Goal: Task Accomplishment & Management: Use online tool/utility

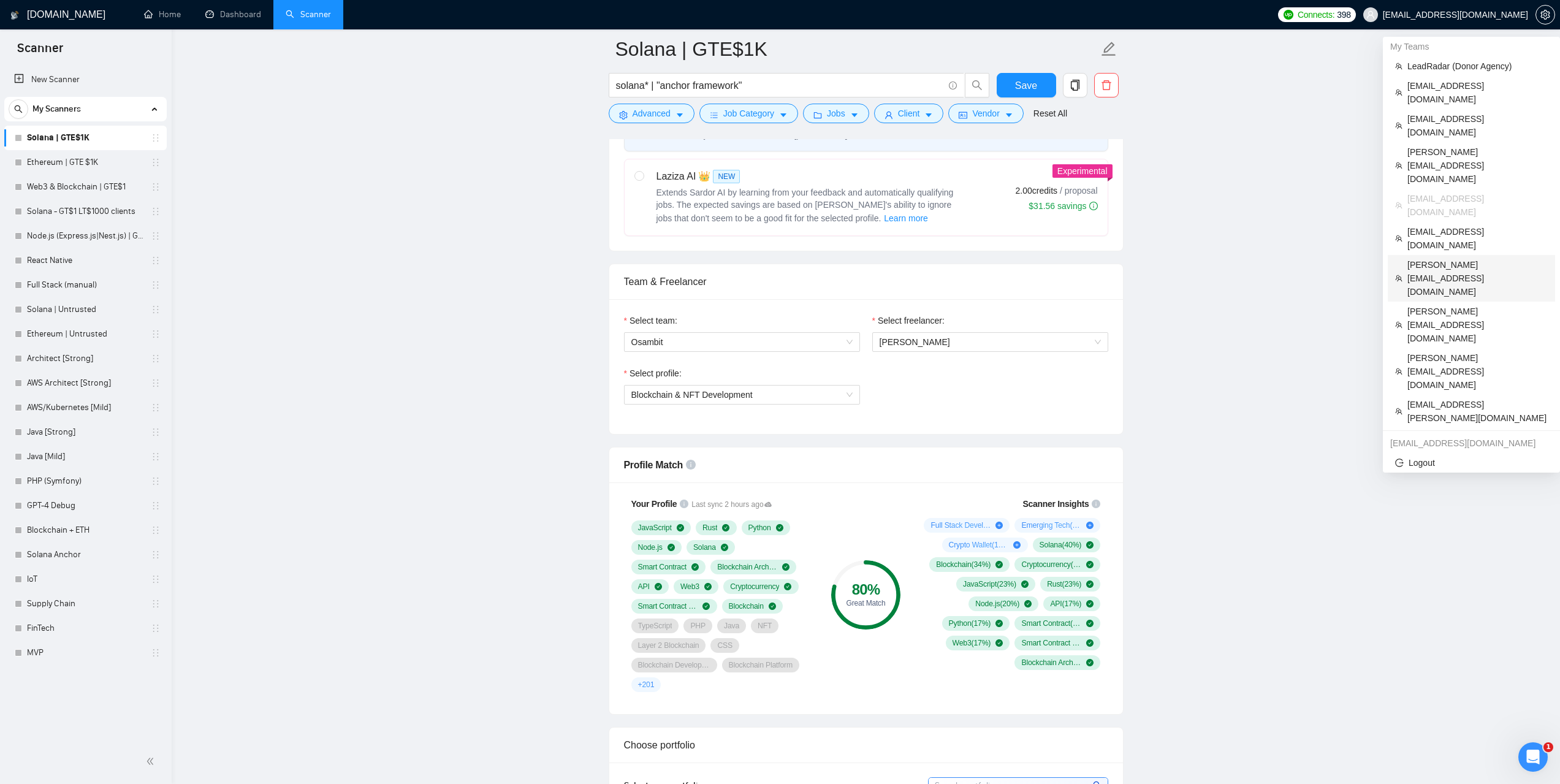
click at [1452, 258] on span "[PERSON_NAME][EMAIL_ADDRESS][DOMAIN_NAME]" at bounding box center [1477, 278] width 141 height 41
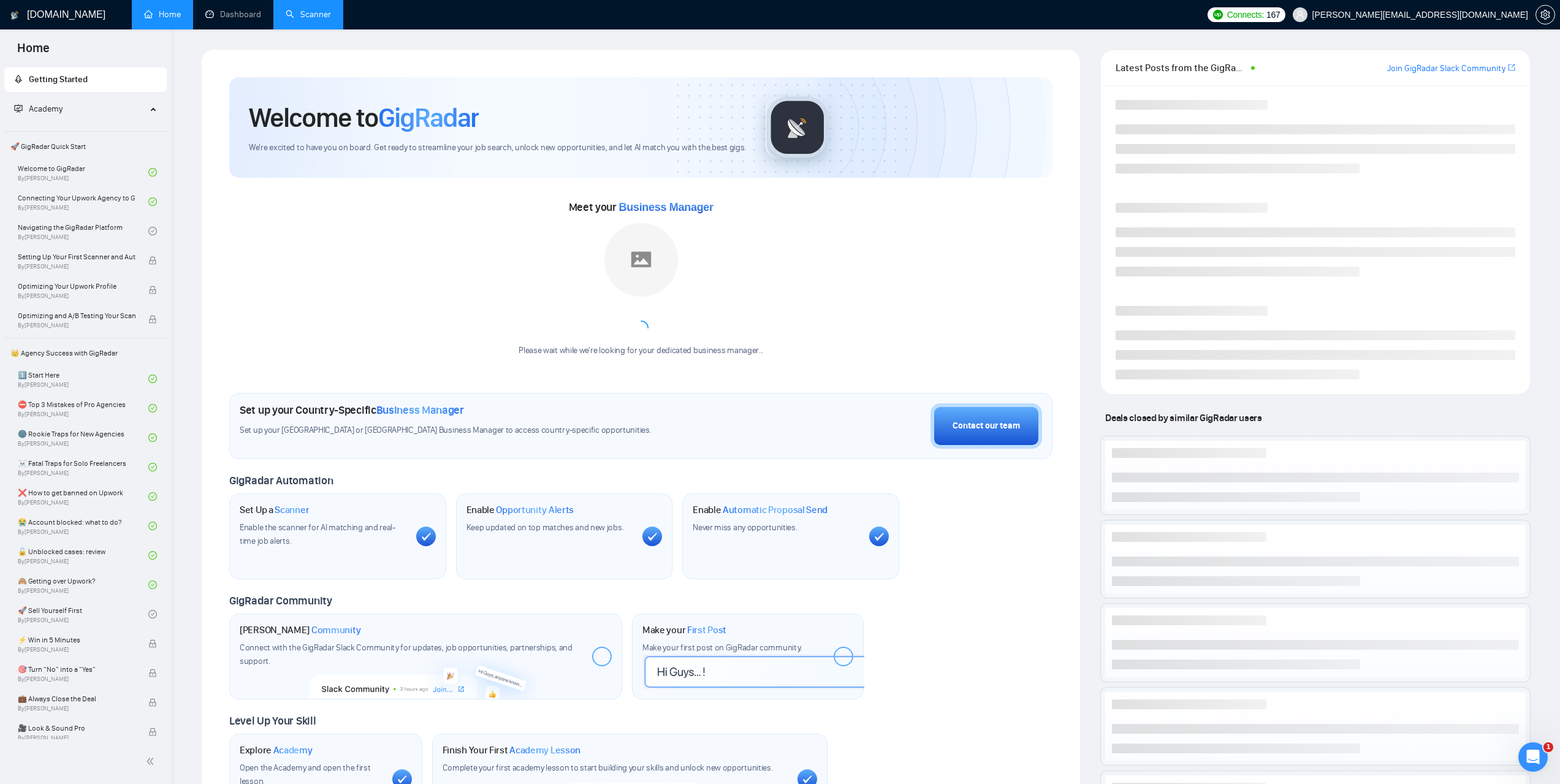
click at [314, 20] on link "Scanner" at bounding box center [308, 14] width 46 height 10
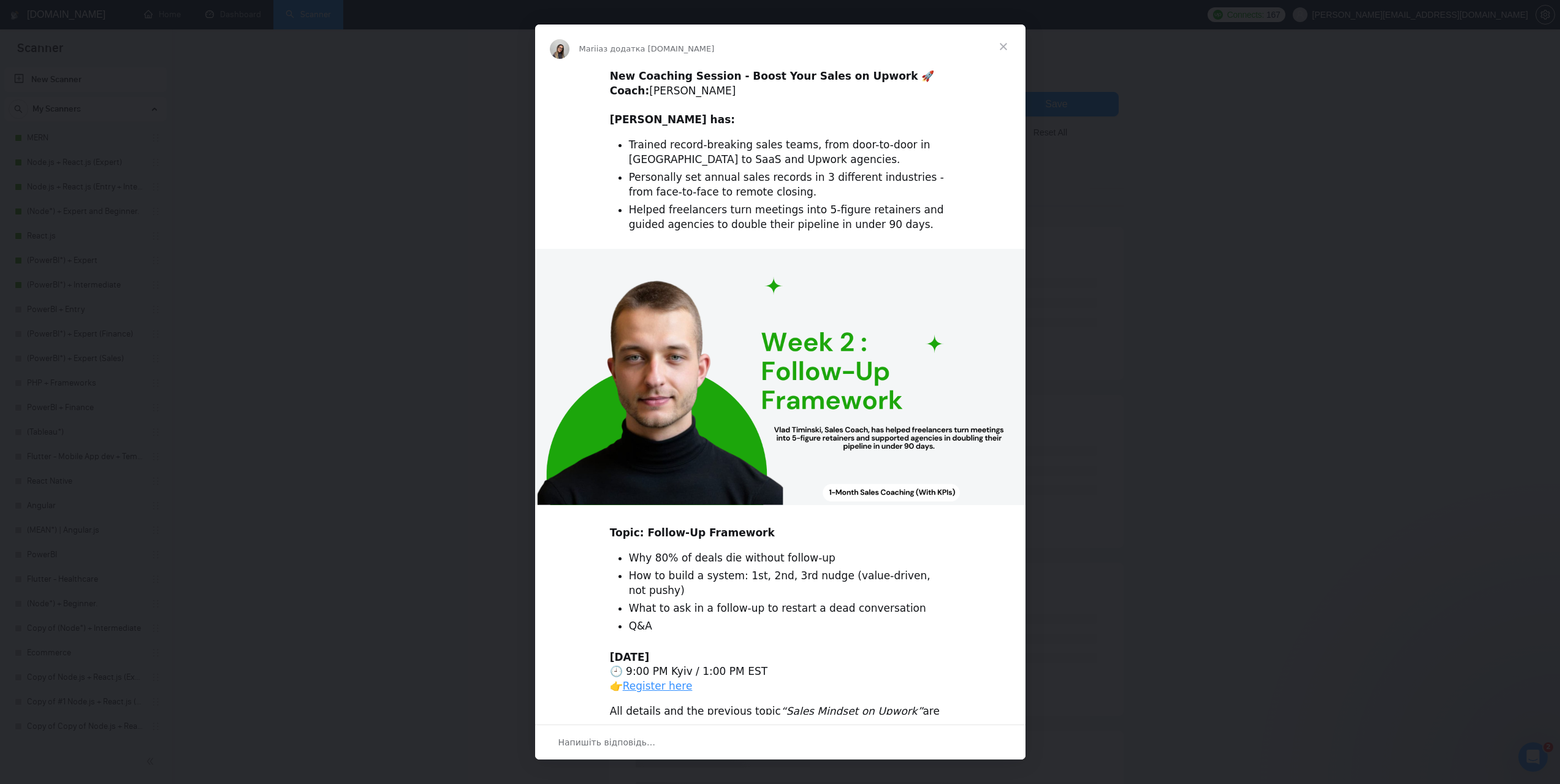
click at [1001, 38] on span "Закрити" at bounding box center [1004, 47] width 44 height 44
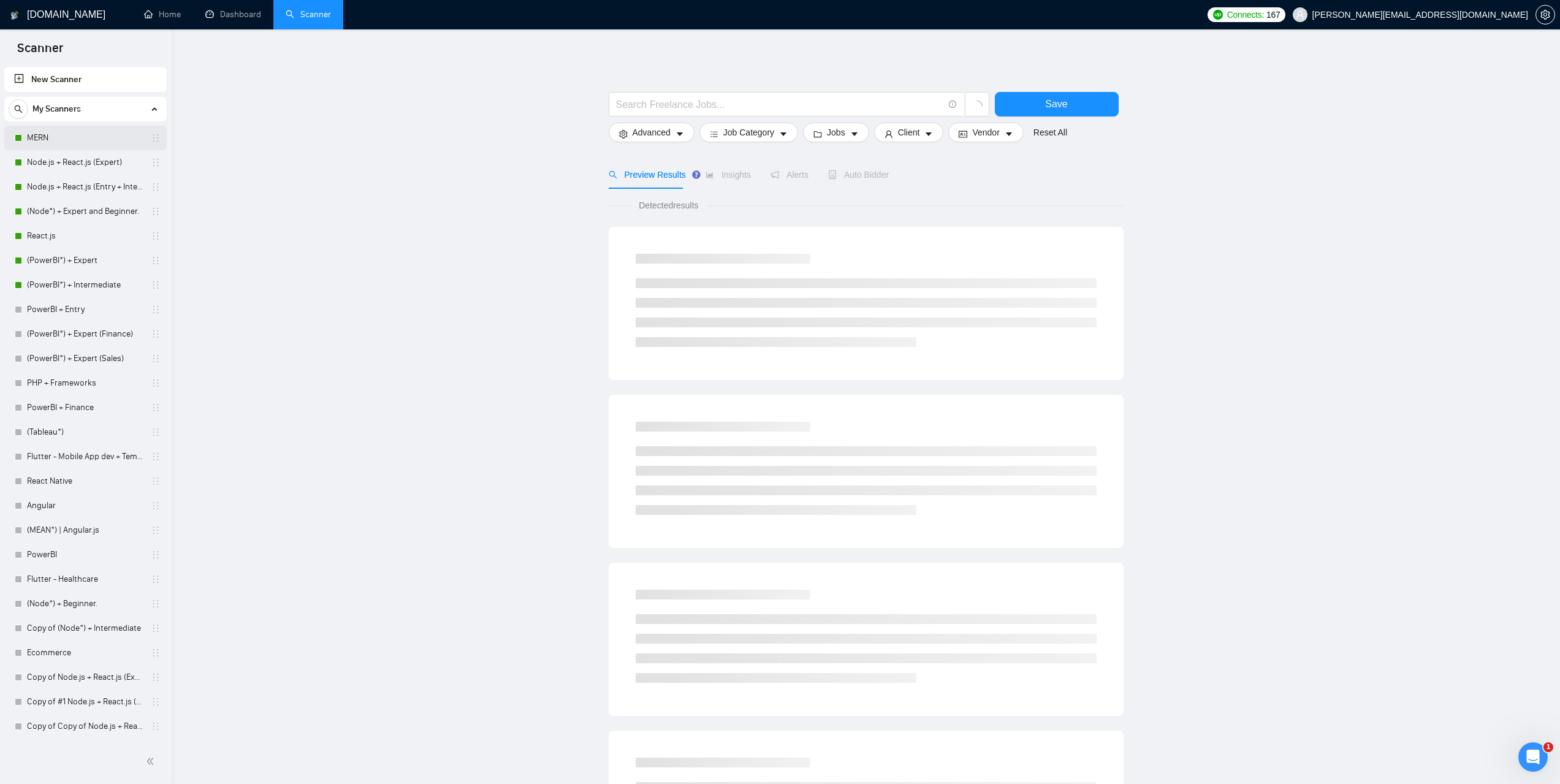
click at [56, 143] on link "MERN" at bounding box center [85, 138] width 117 height 25
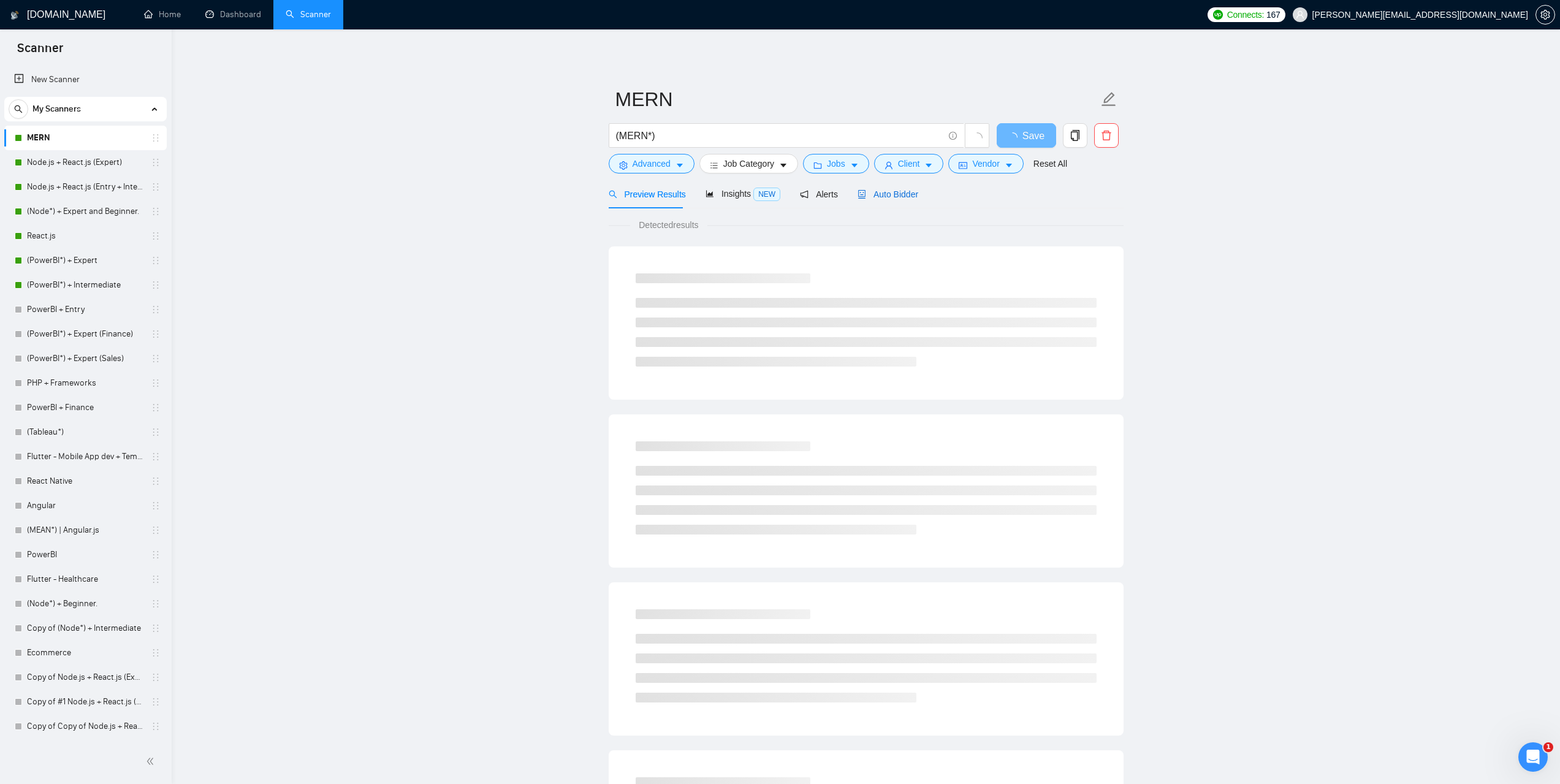
click at [892, 191] on span "Auto Bidder" at bounding box center [888, 194] width 60 height 10
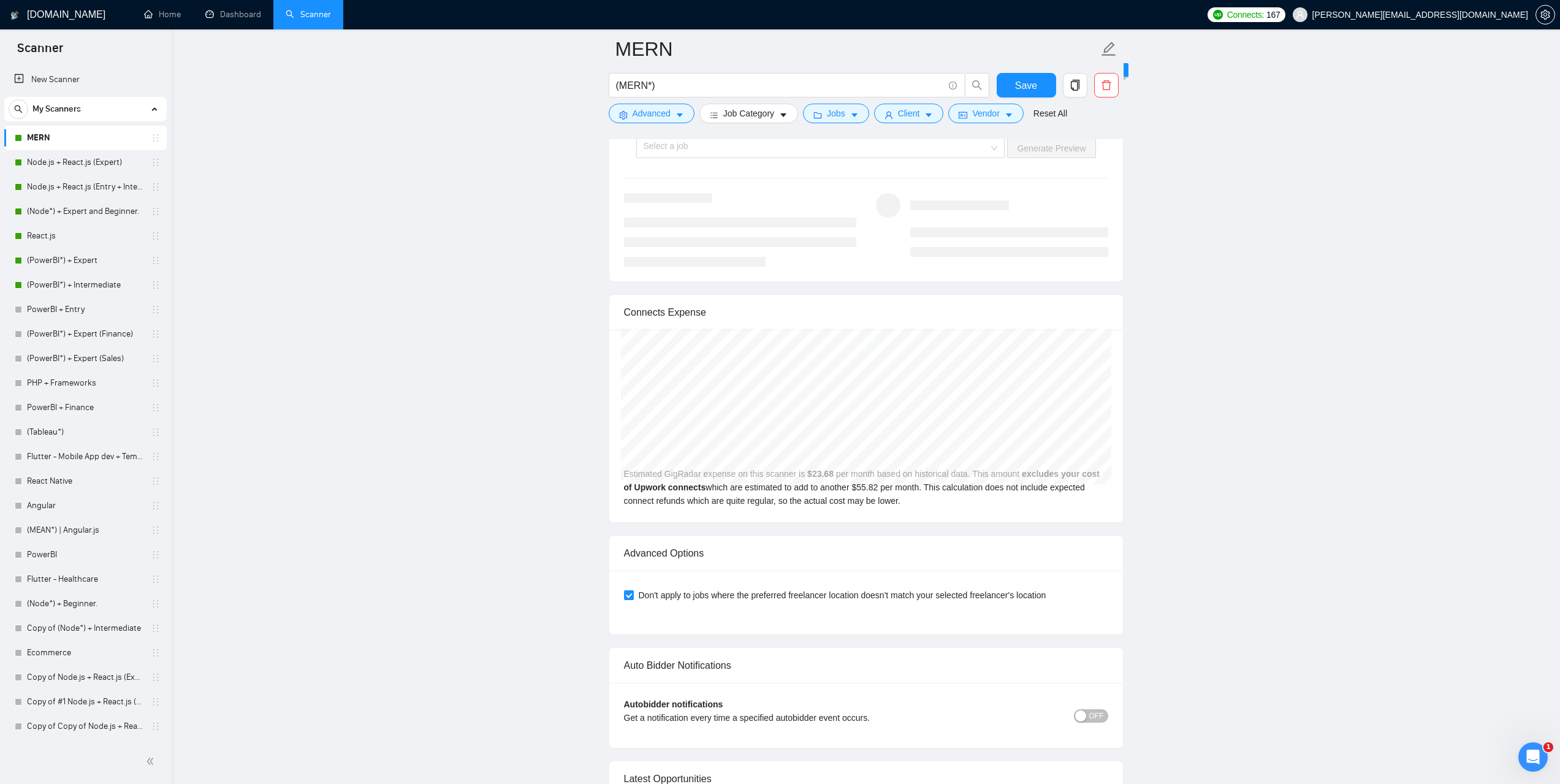
scroll to position [2451, 0]
click at [67, 160] on link "Node.js + React.js (Expert)" at bounding box center [85, 162] width 117 height 25
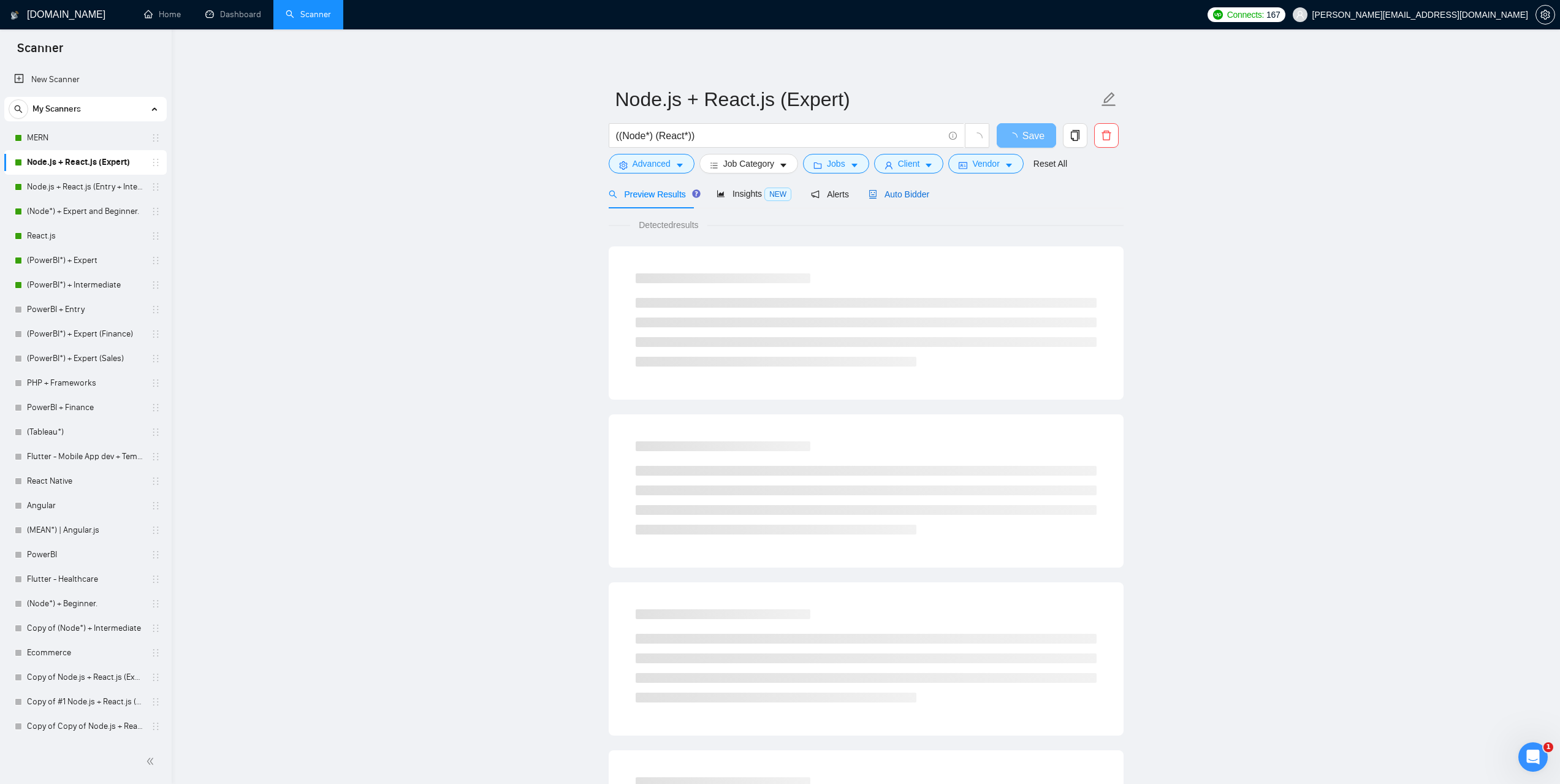
click at [910, 196] on span "Auto Bidder" at bounding box center [899, 194] width 60 height 10
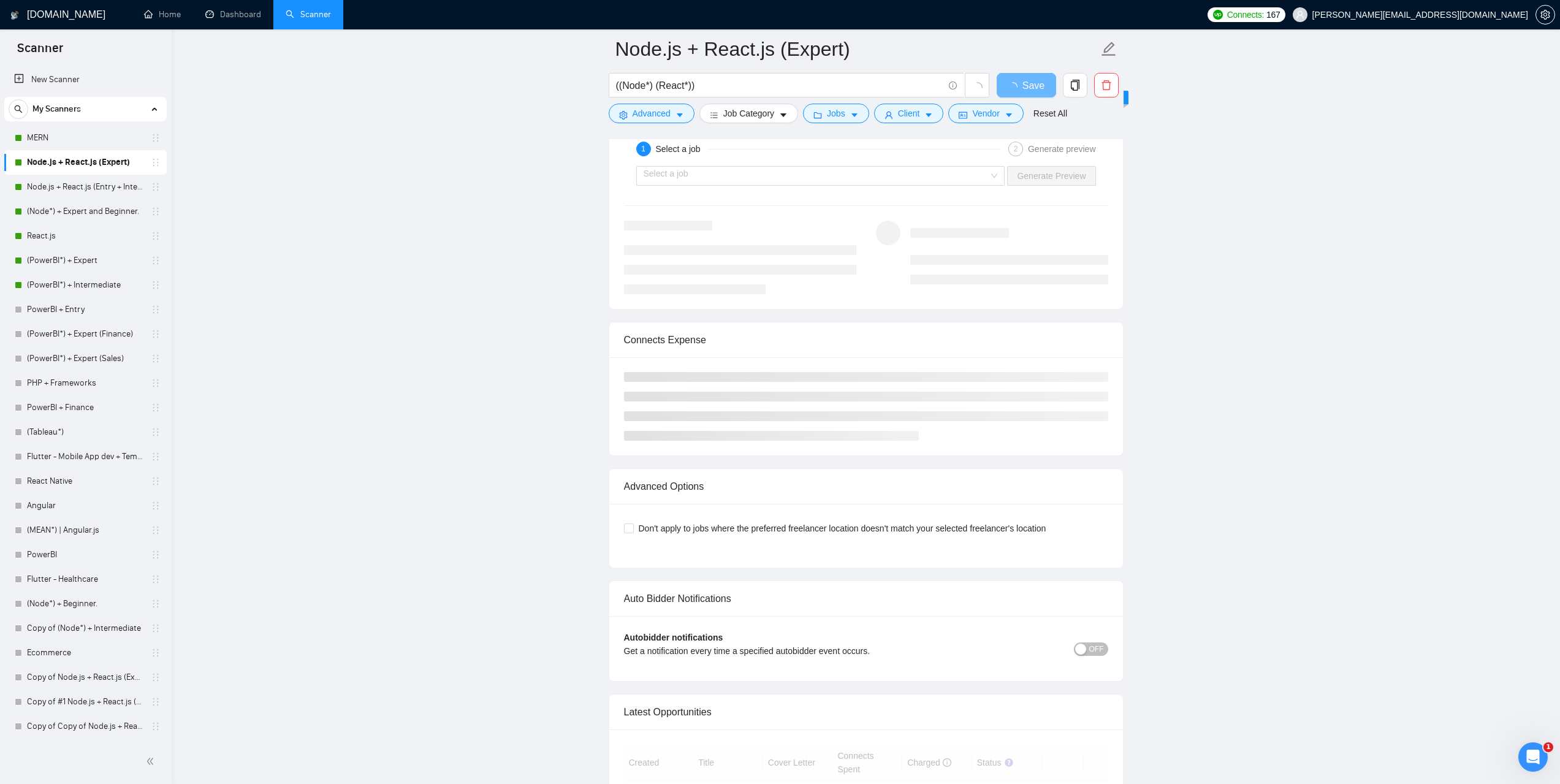
scroll to position [2390, 0]
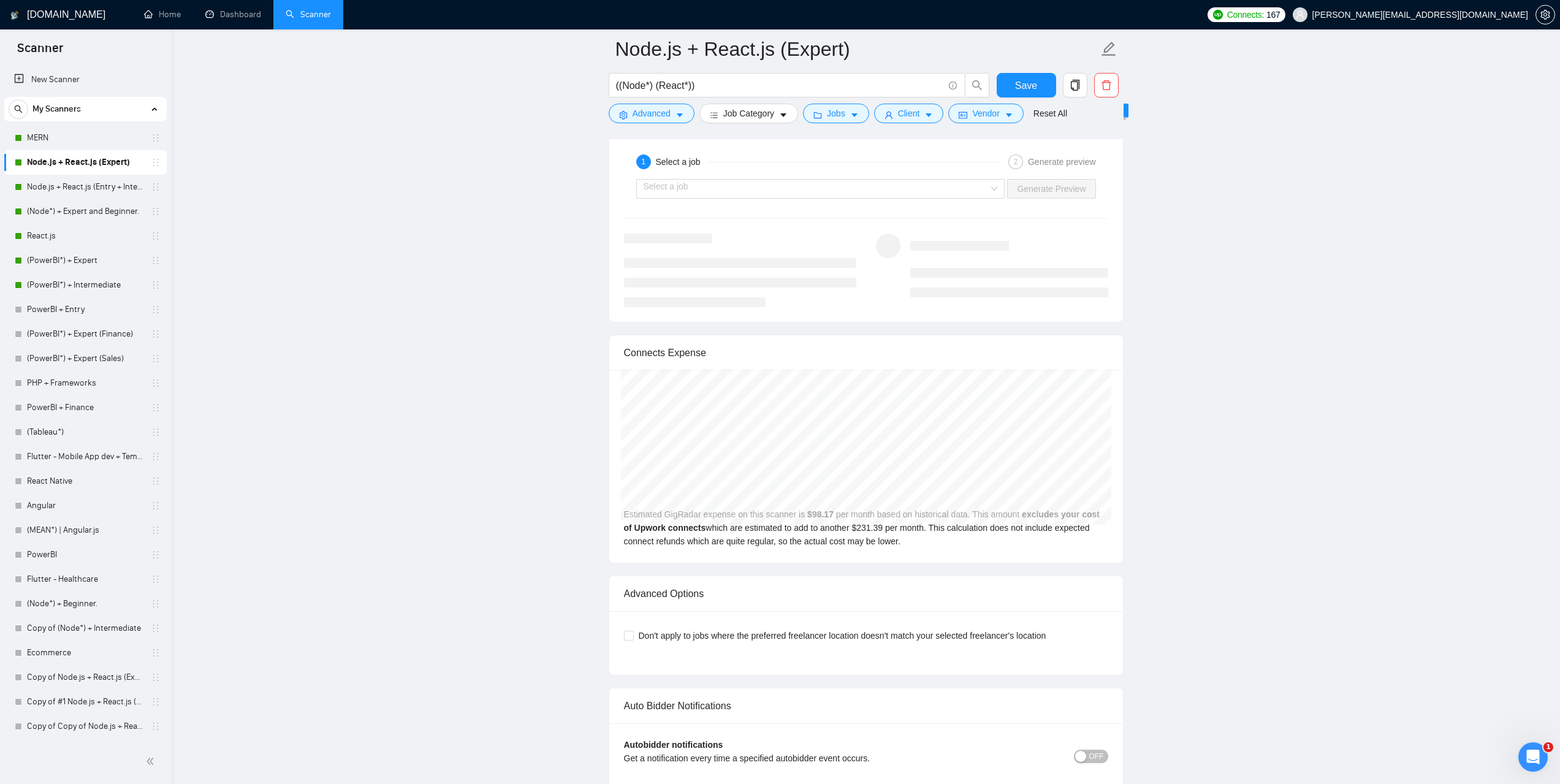
scroll to position [2390, 0]
drag, startPoint x: 226, startPoint y: 20, endPoint x: 306, endPoint y: 32, distance: 80.9
click at [226, 20] on link "Dashboard" at bounding box center [233, 14] width 56 height 10
